Goal: Find specific page/section: Find specific page/section

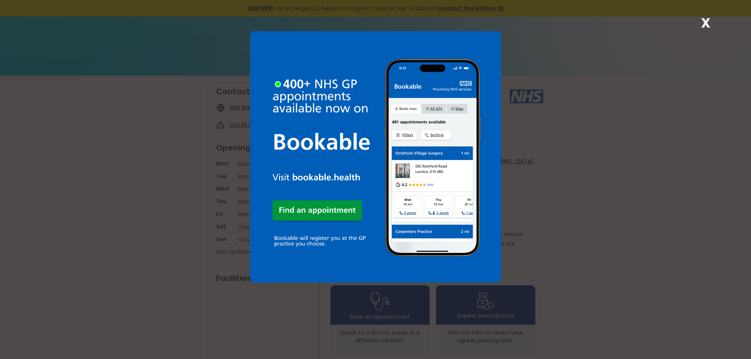
click at [543, 151] on div "X" at bounding box center [375, 179] width 751 height 359
click at [306, 137] on img at bounding box center [376, 157] width 252 height 252
click at [703, 22] on strong "X" at bounding box center [705, 22] width 9 height 19
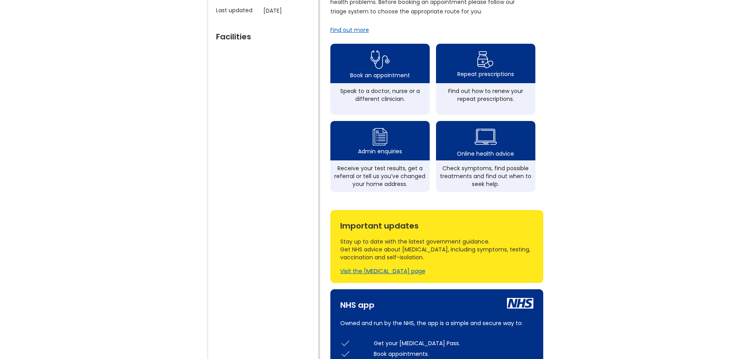
scroll to position [230, 0]
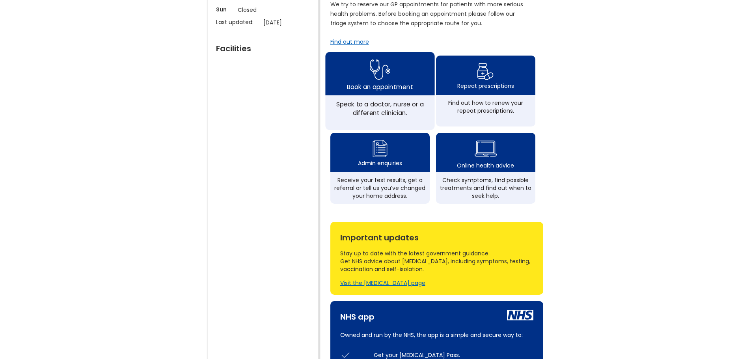
click at [385, 72] on img at bounding box center [380, 70] width 21 height 26
